Goal: Check status: Check status

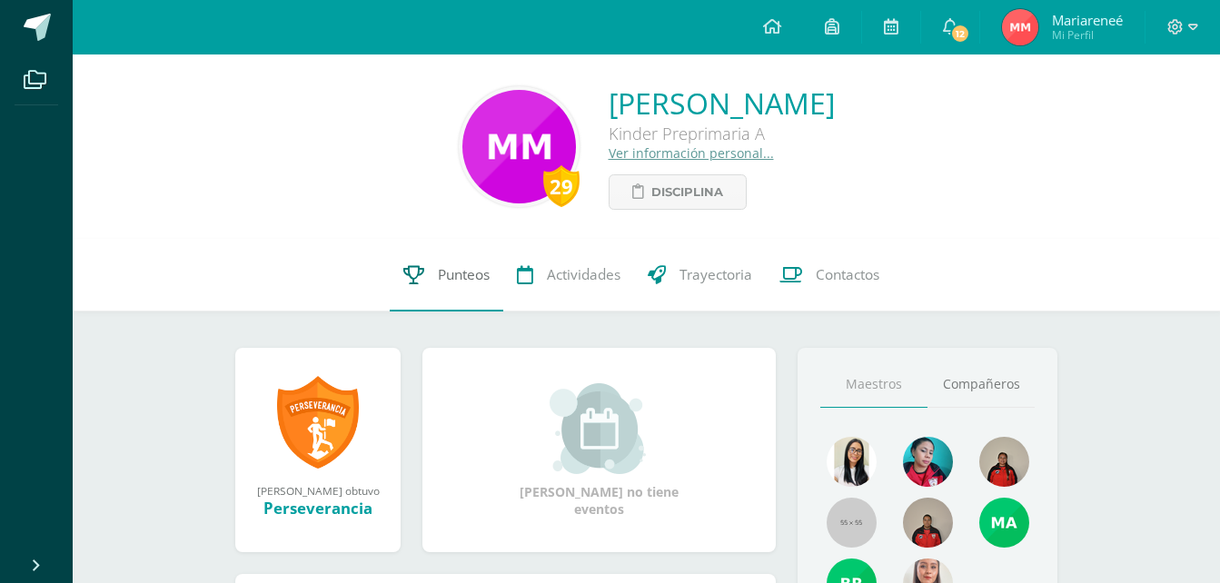
click at [453, 280] on span "Punteos" at bounding box center [464, 274] width 52 height 19
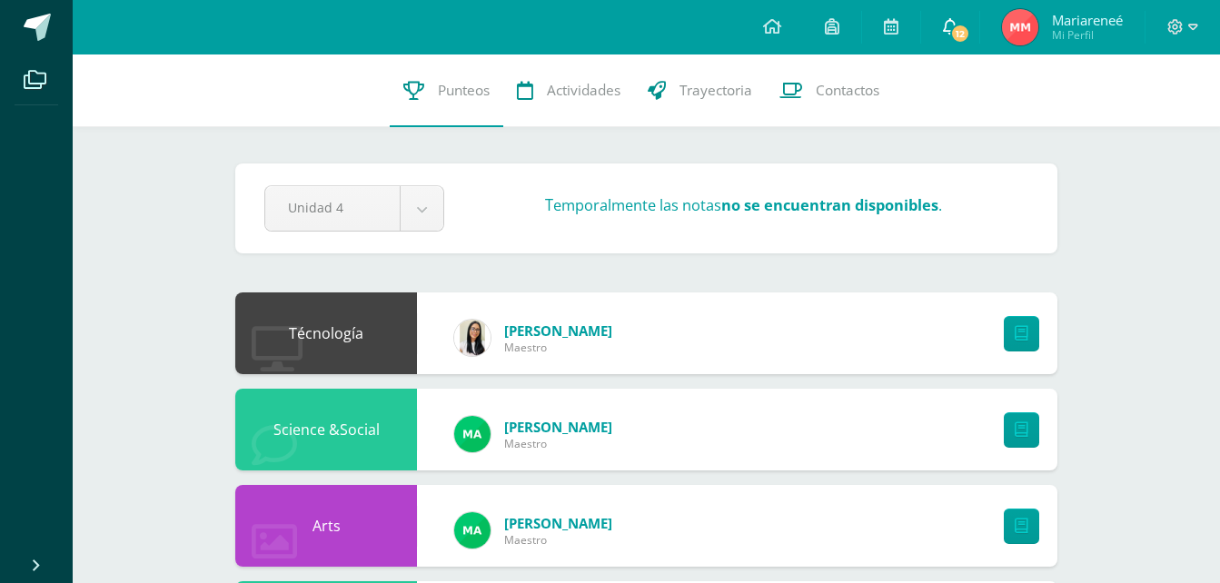
click at [956, 6] on link "12" at bounding box center [950, 27] width 58 height 54
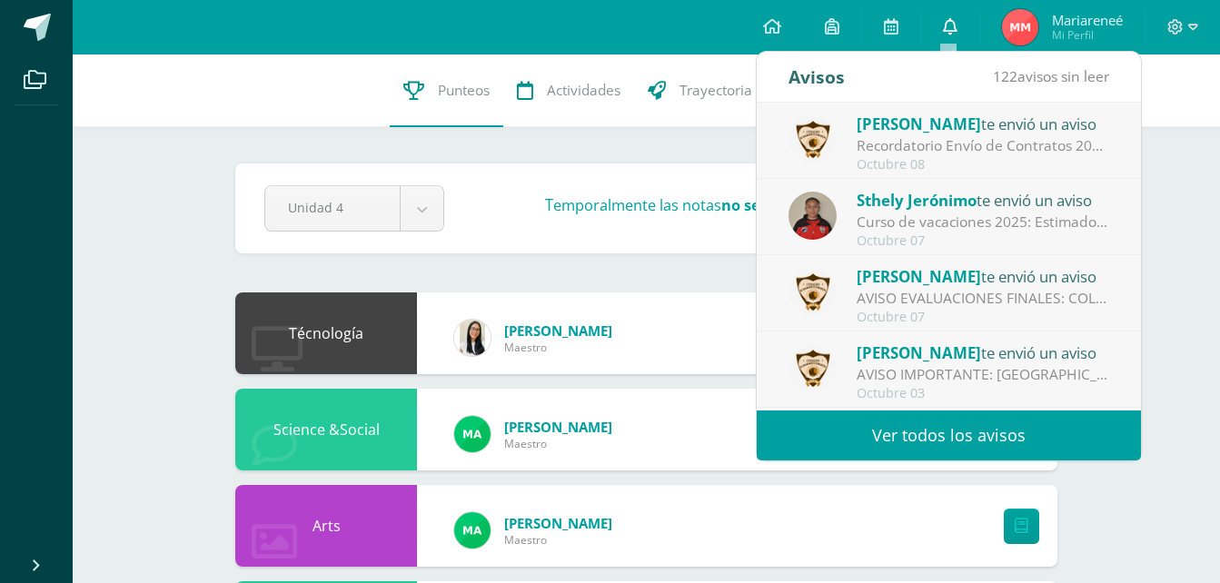
click at [947, 31] on icon at bounding box center [950, 26] width 15 height 16
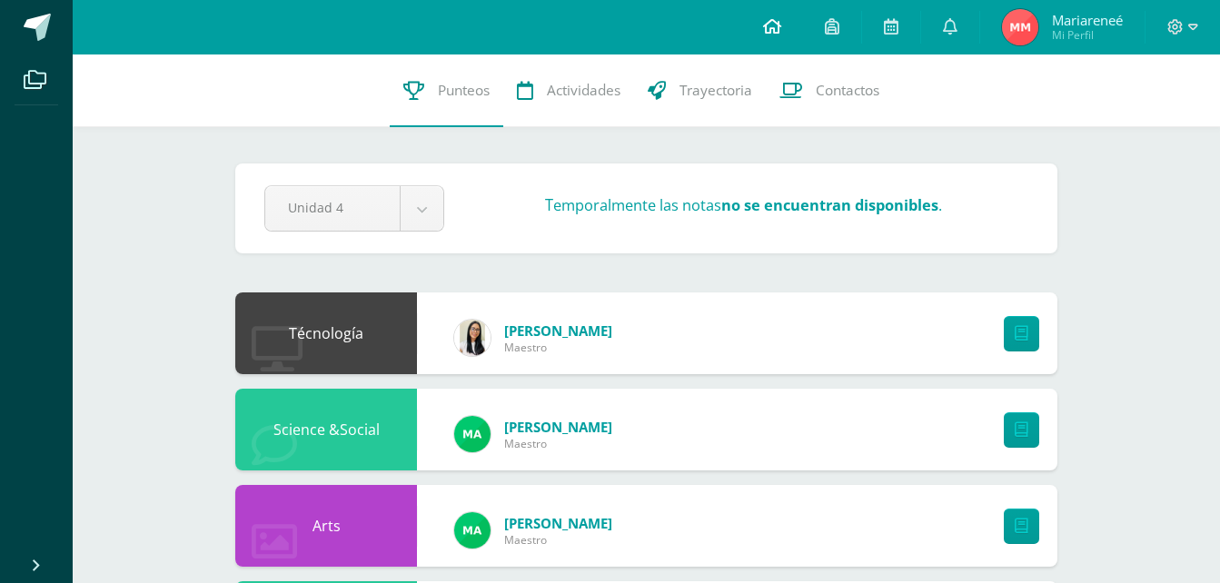
click at [770, 26] on icon at bounding box center [772, 26] width 18 height 16
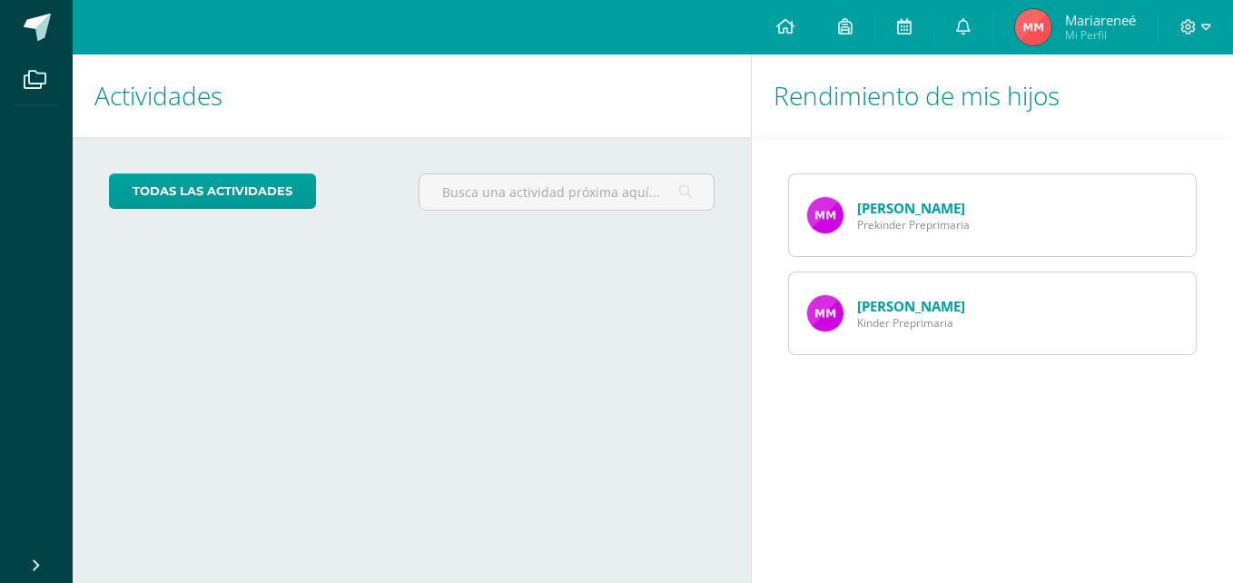
click at [895, 223] on span "Prekinder Preprimaria" at bounding box center [913, 224] width 113 height 15
click at [816, 223] on img at bounding box center [825, 215] width 36 height 36
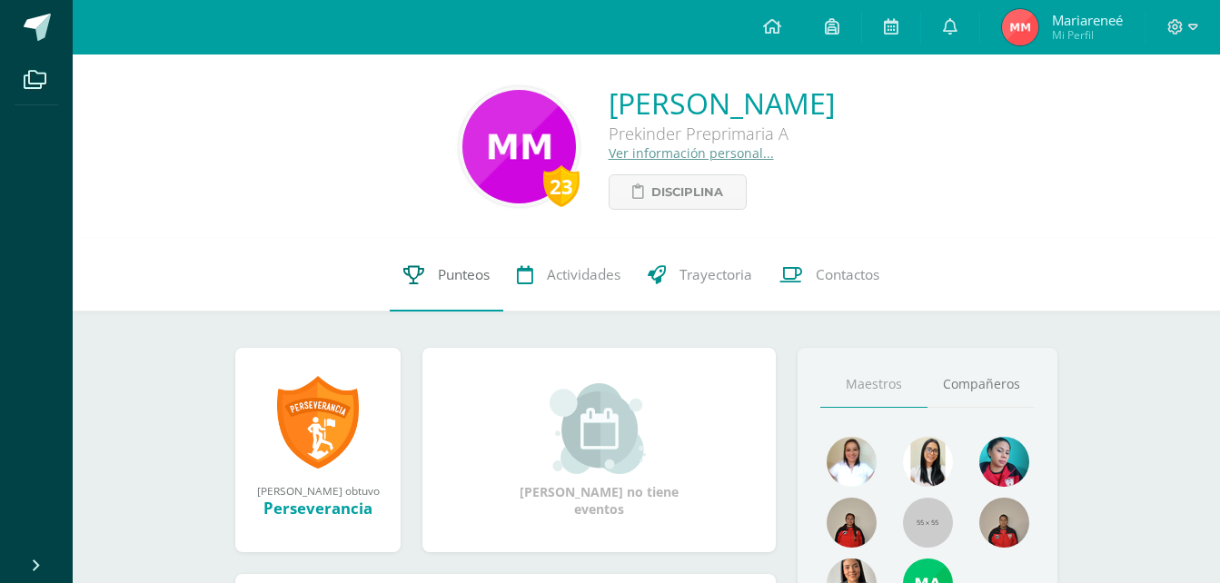
click at [480, 272] on span "Punteos" at bounding box center [464, 274] width 52 height 19
